Goal: Task Accomplishment & Management: Use online tool/utility

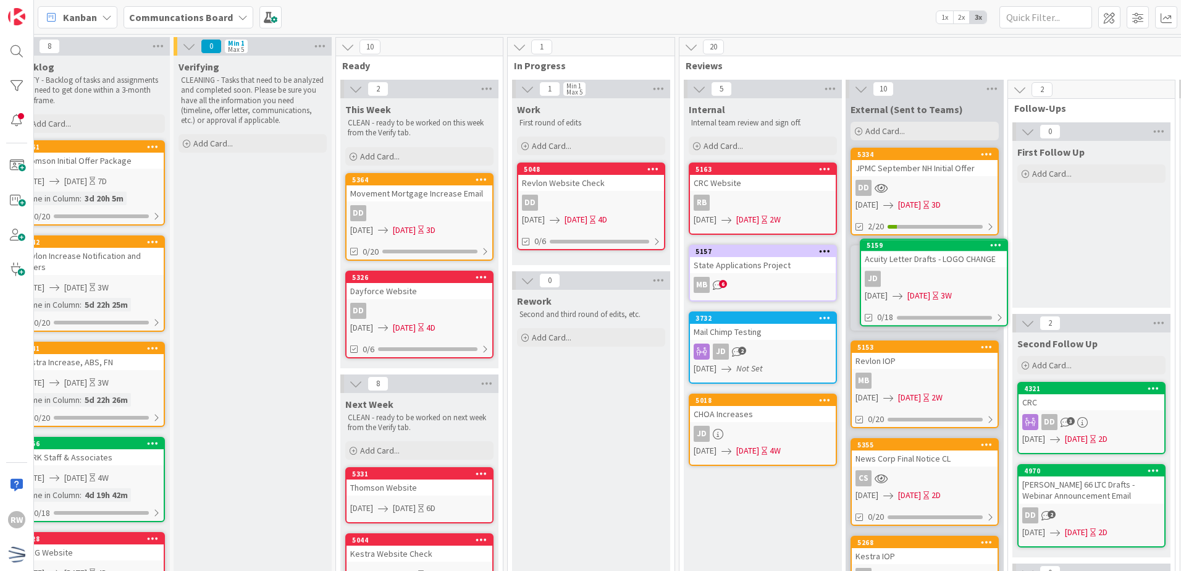
scroll to position [0, 33]
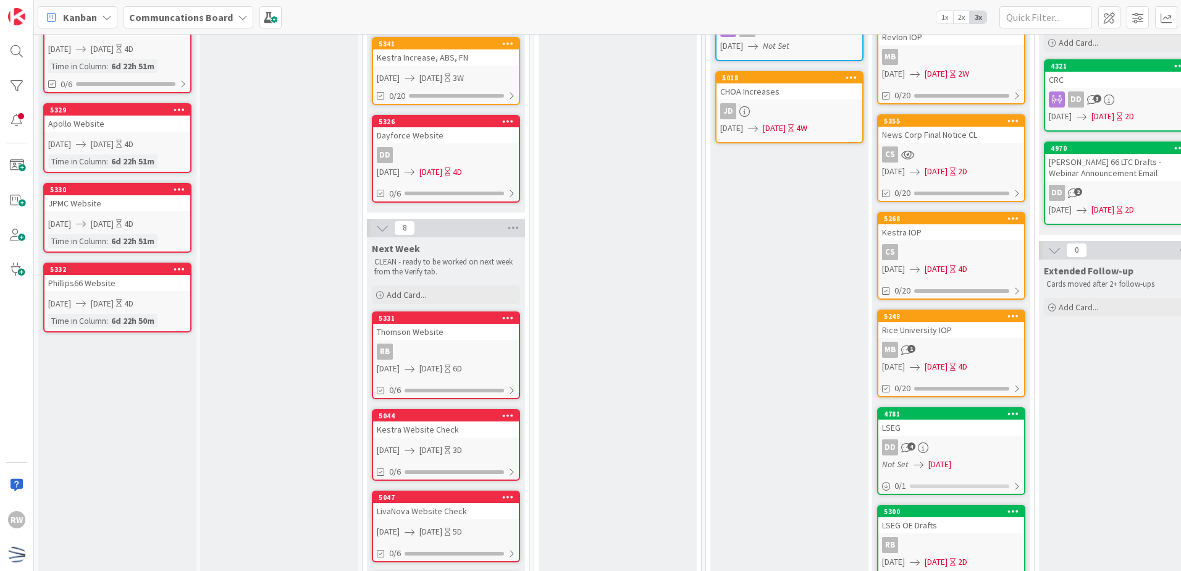
scroll to position [318, 0]
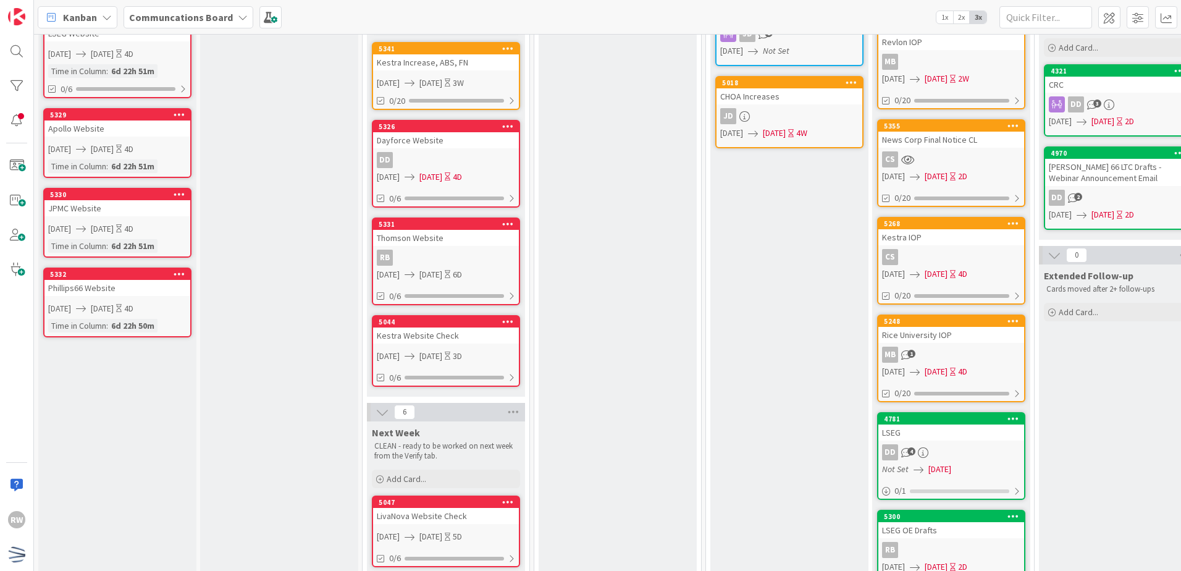
click at [657, 398] on div "Rework Second and third round of edits, etc. Add Card..." at bounding box center [618, 476] width 158 height 1009
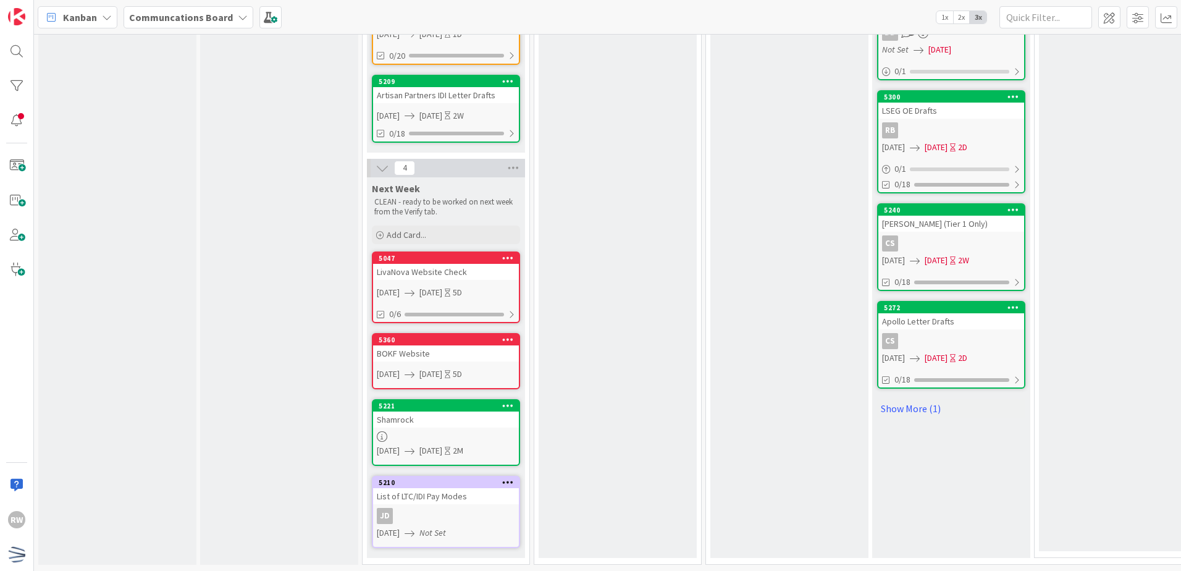
scroll to position [746, 0]
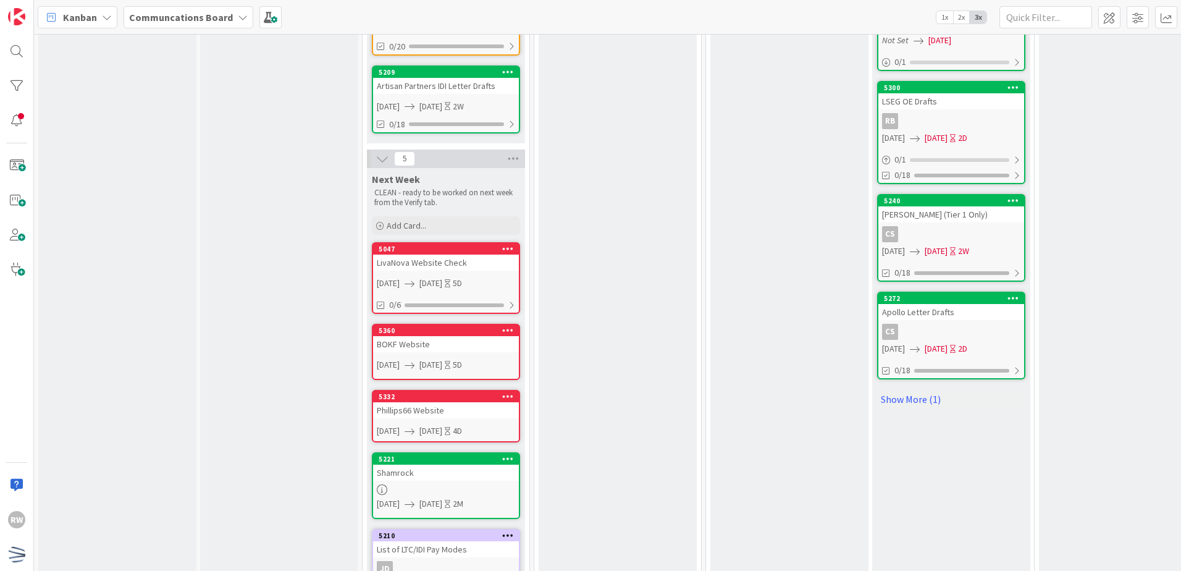
click at [568, 247] on div "Rework Second and third round of edits, etc. Add Card..." at bounding box center [618, 76] width 158 height 1067
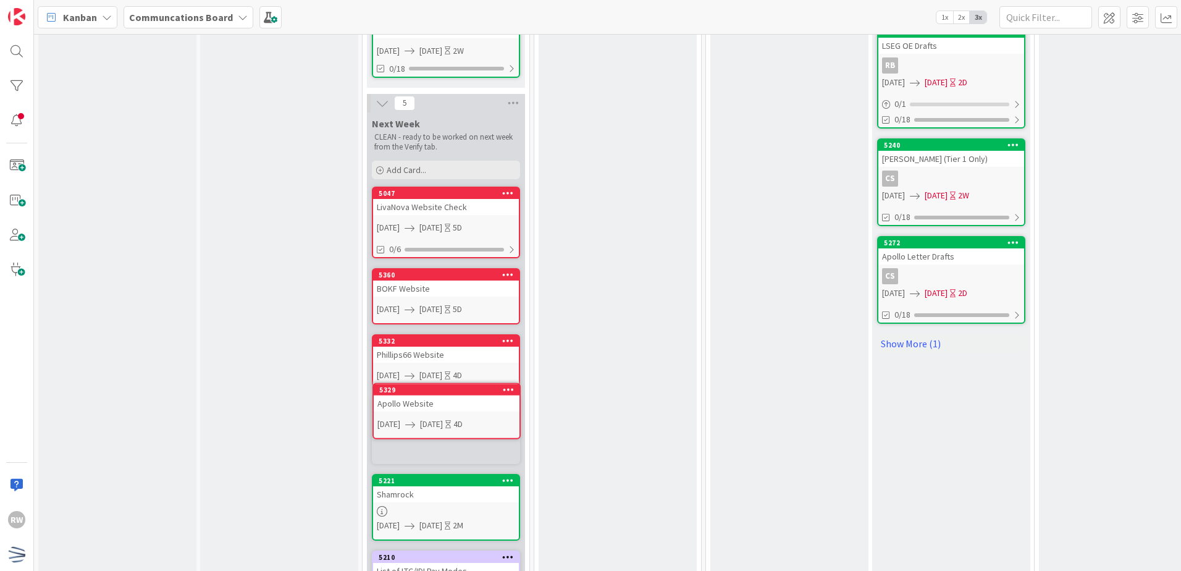
scroll to position [806, 0]
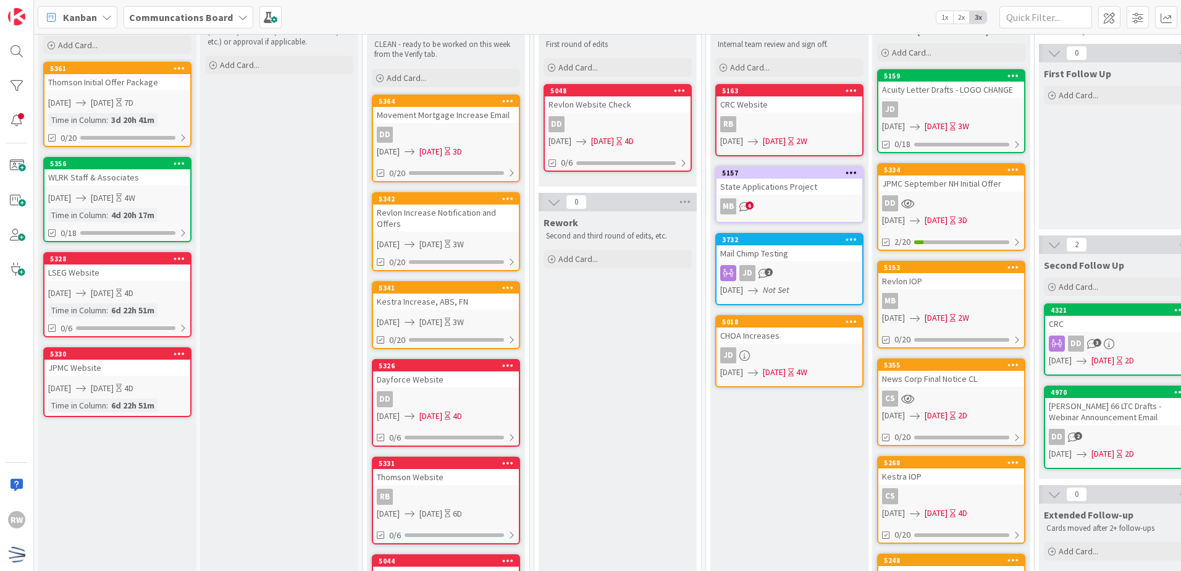
scroll to position [0, 0]
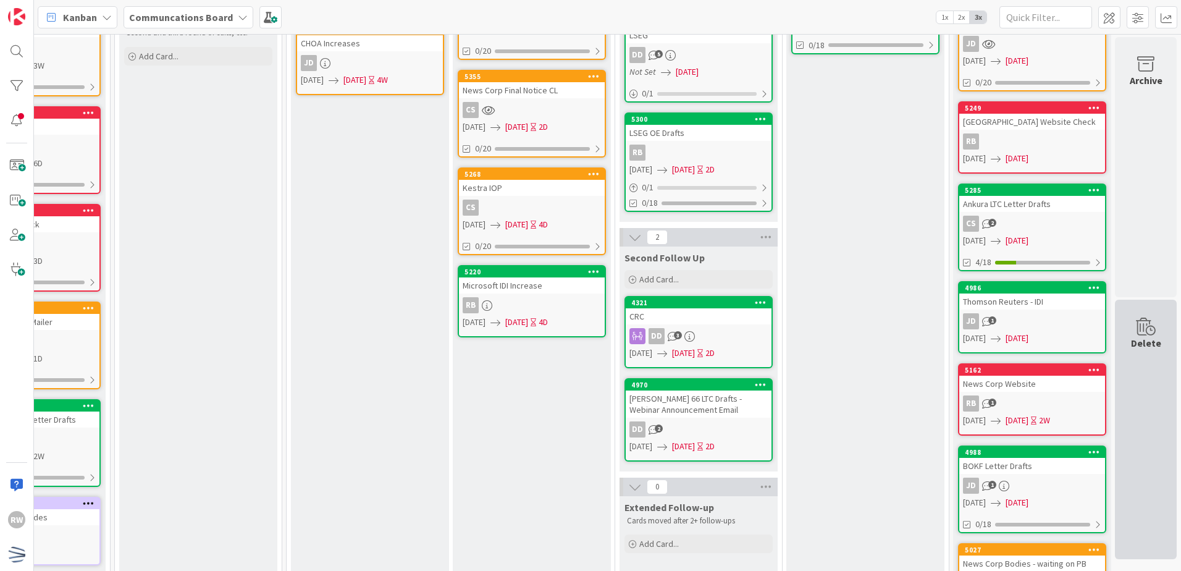
scroll to position [403, 429]
